Goal: Entertainment & Leisure: Consume media (video, audio)

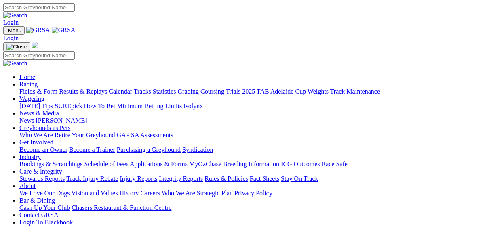
click at [35, 88] on link "Fields & Form" at bounding box center [38, 91] width 38 height 7
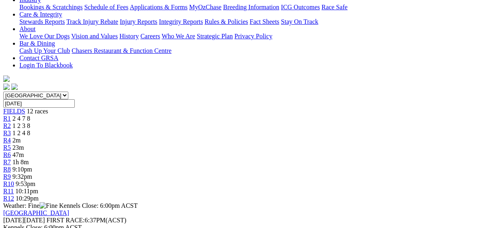
scroll to position [182, 0]
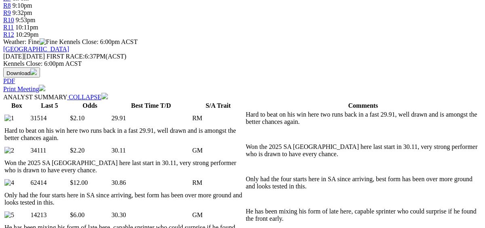
scroll to position [326, 0]
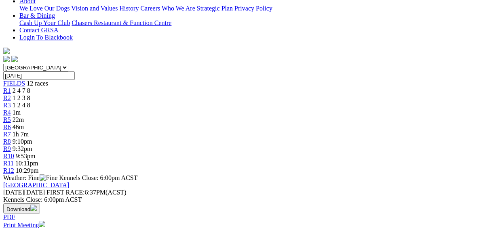
scroll to position [400, 0]
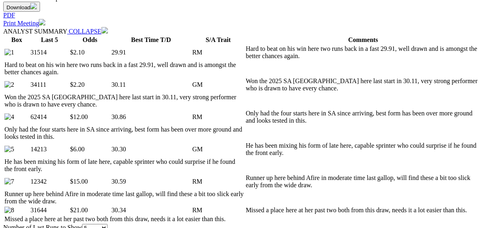
scroll to position [433, 0]
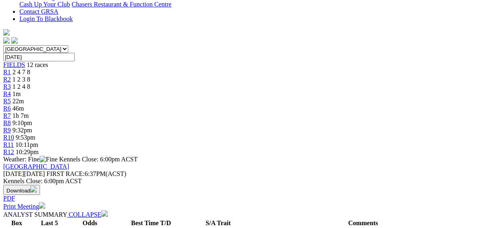
scroll to position [64, 0]
